Goal: Information Seeking & Learning: Learn about a topic

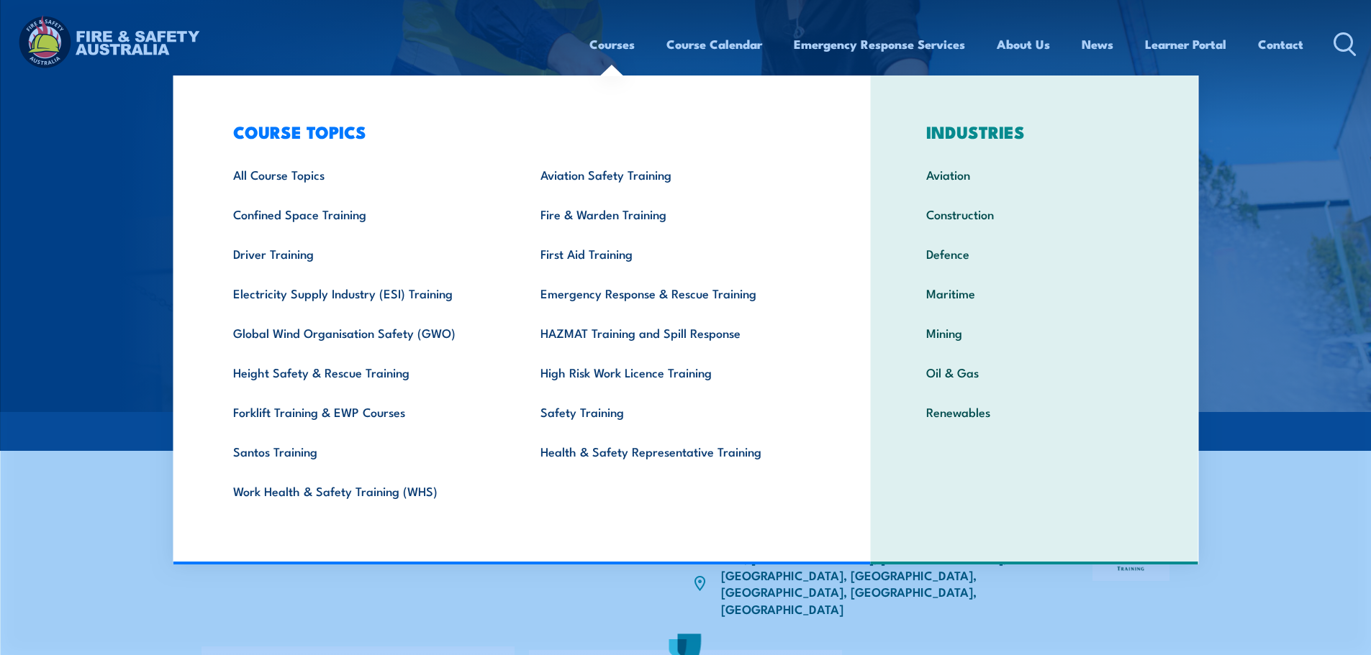
click at [607, 37] on link "Courses" at bounding box center [611, 44] width 45 height 38
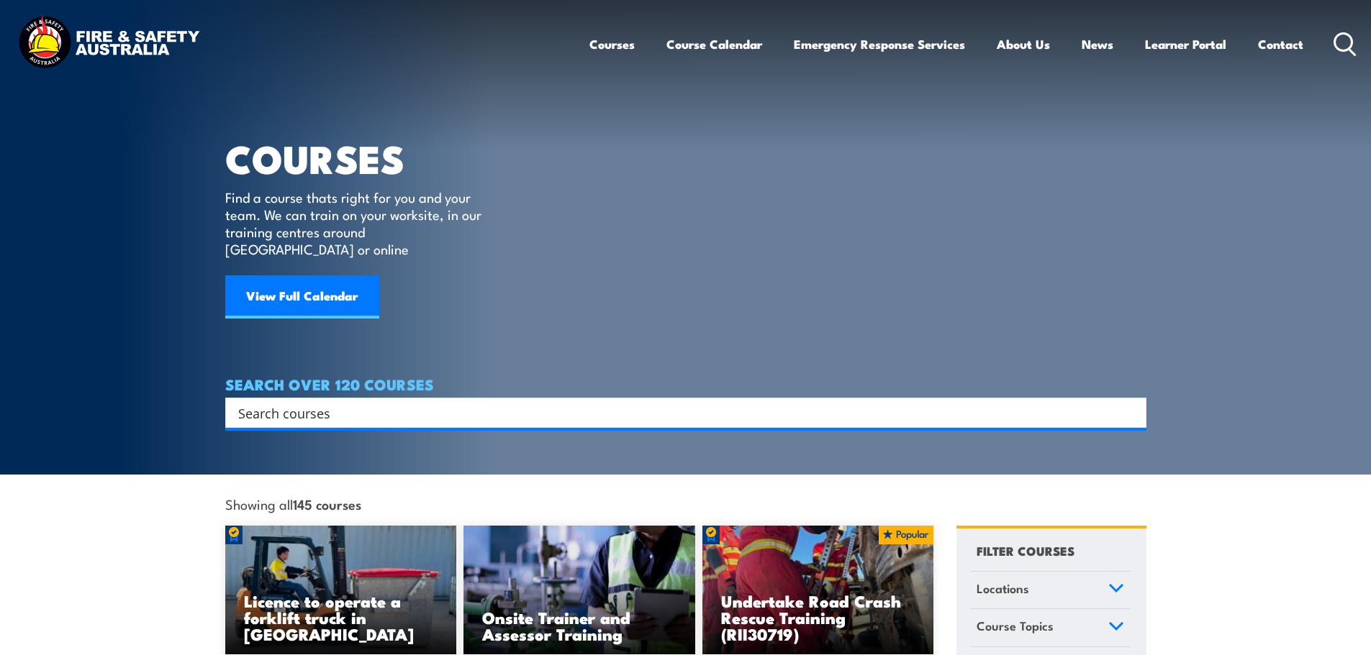
click at [471, 402] on input "Search input" at bounding box center [676, 413] width 876 height 22
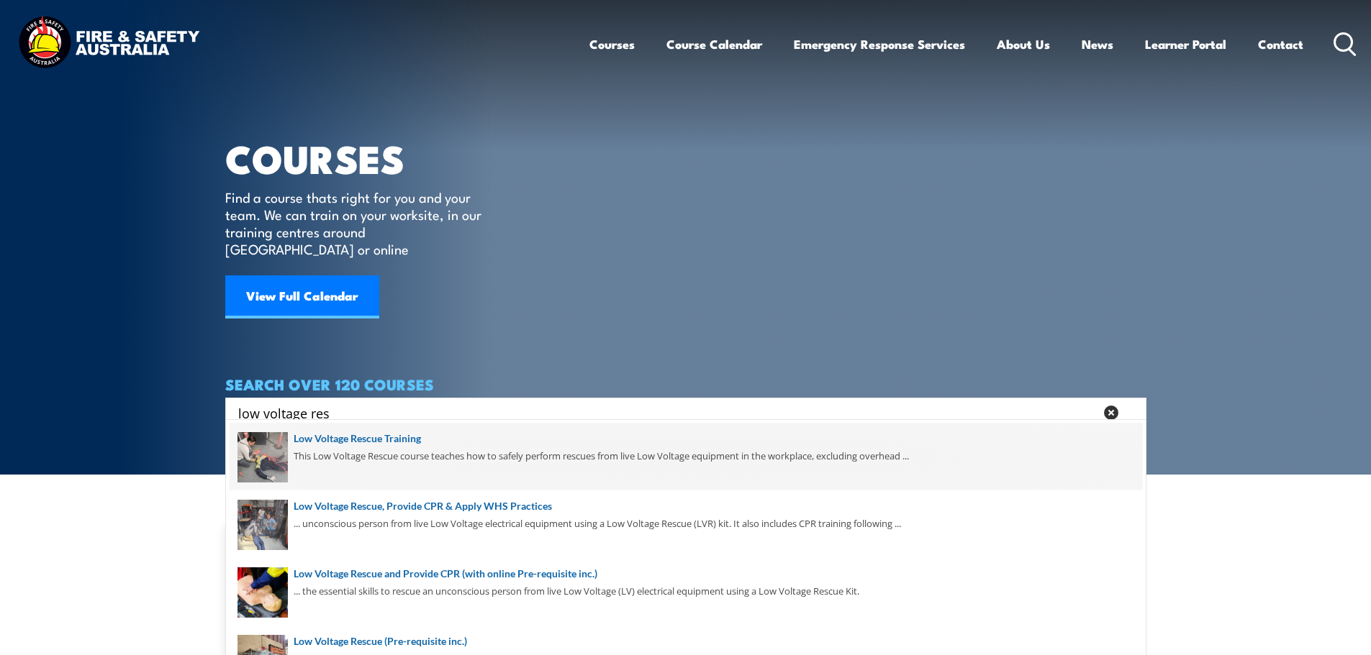
type input "low voltage res"
click at [390, 432] on span at bounding box center [686, 457] width 912 height 68
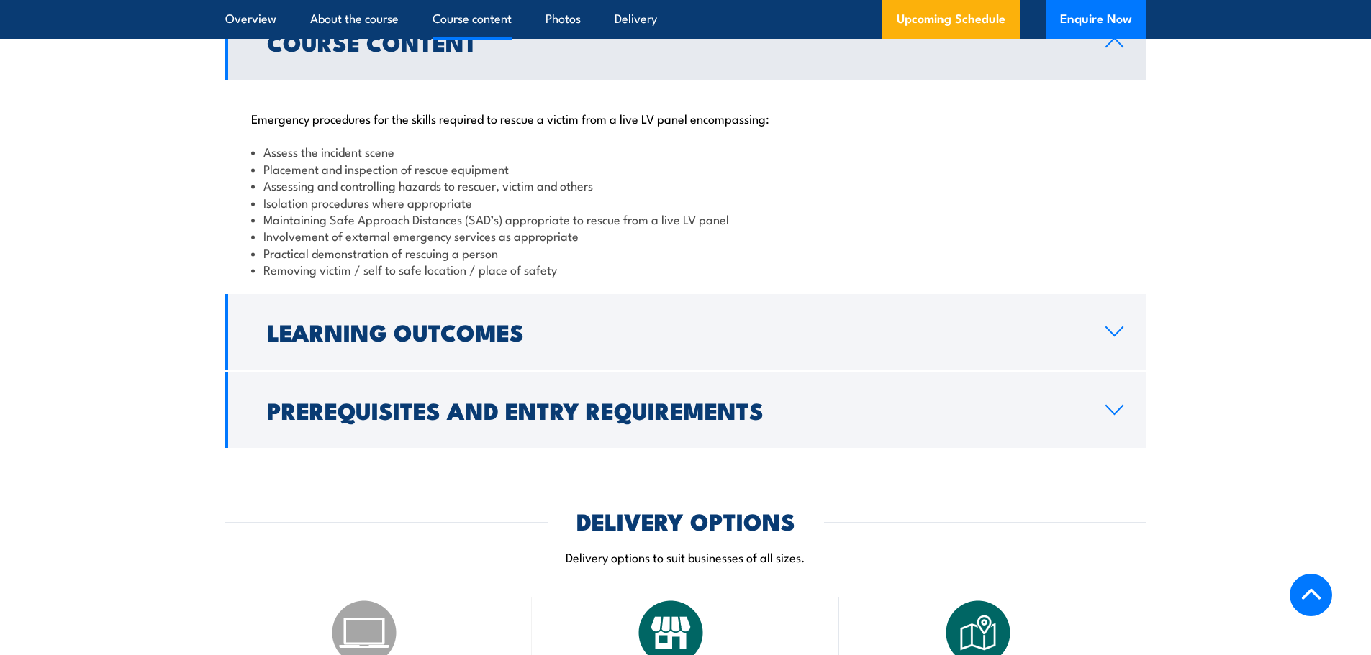
scroll to position [1287, 0]
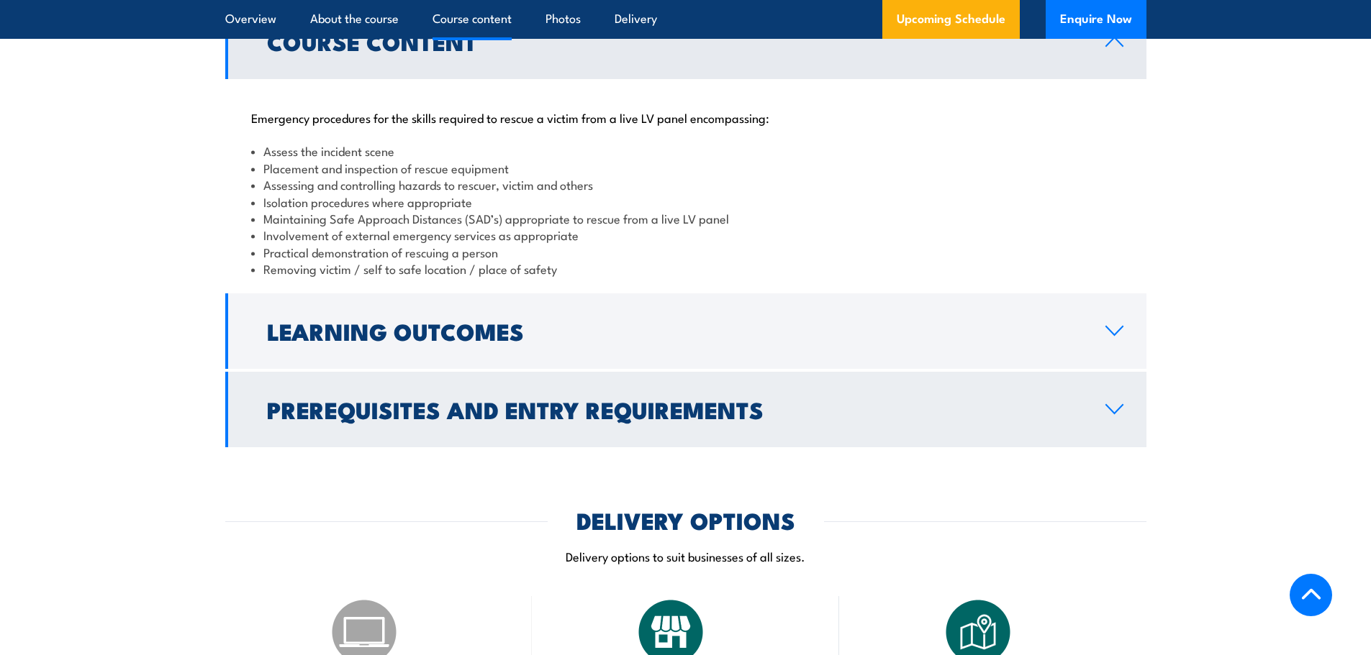
click at [1107, 401] on link "Prerequisites and Entry Requirements" at bounding box center [685, 410] width 921 height 76
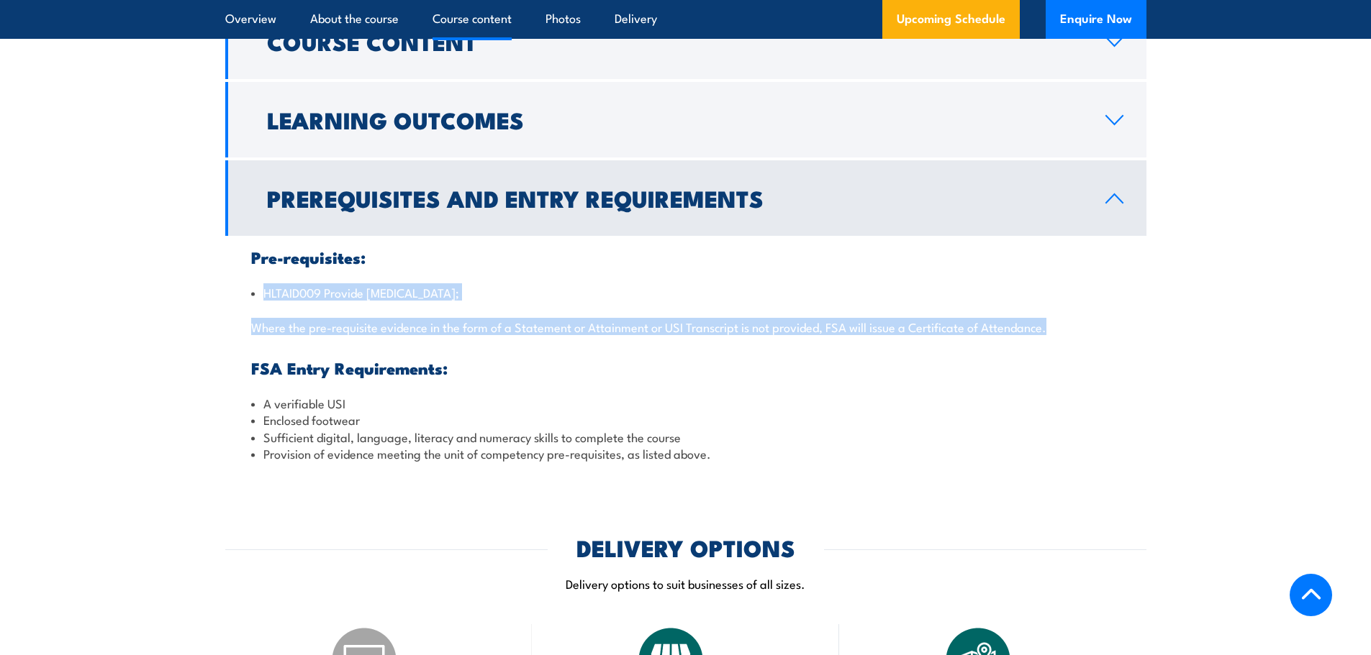
drag, startPoint x: 250, startPoint y: 286, endPoint x: 1061, endPoint y: 321, distance: 811.7
click at [1061, 321] on div "Pre-requisites: HLTAID009 Provide Cardiopulmonary Resuscitation; Where the pre-…" at bounding box center [685, 355] width 921 height 239
copy div "HLTAID009 Provide Cardiopulmonary Resuscitation; Where the pre-requisite eviden…"
